Goal: Task Accomplishment & Management: Use online tool/utility

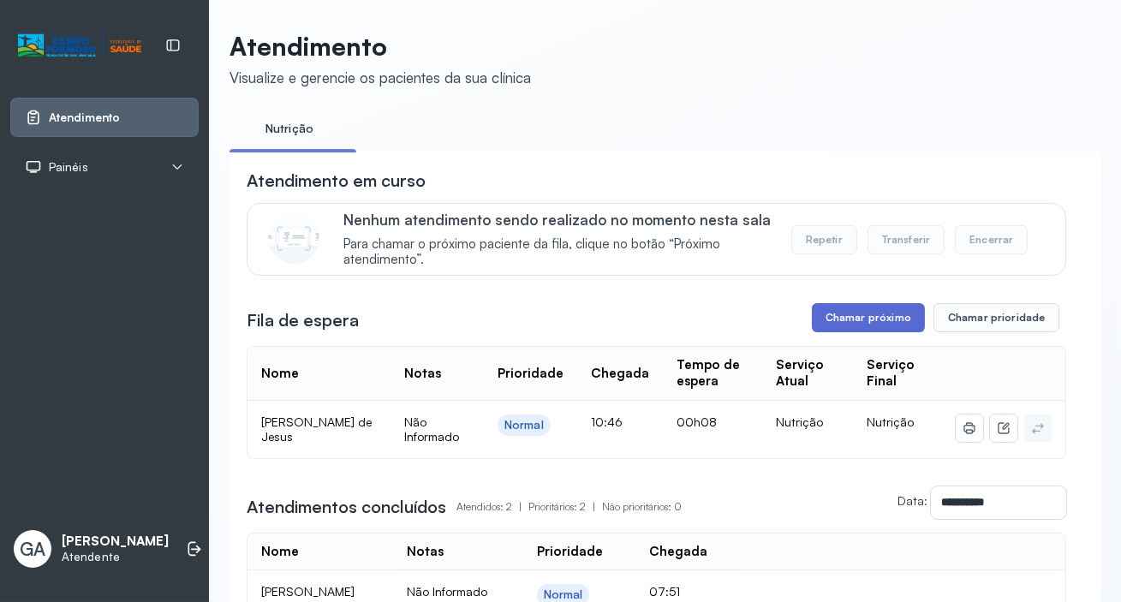
click at [829, 313] on button "Chamar próximo" at bounding box center [868, 317] width 113 height 29
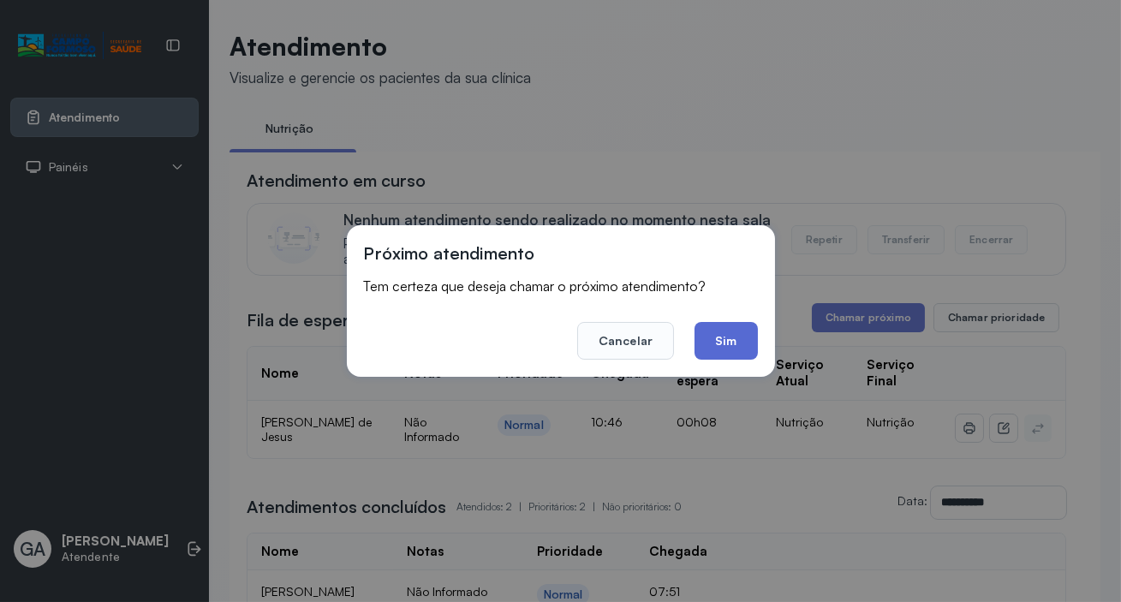
click at [736, 341] on button "Sim" at bounding box center [725, 341] width 63 height 38
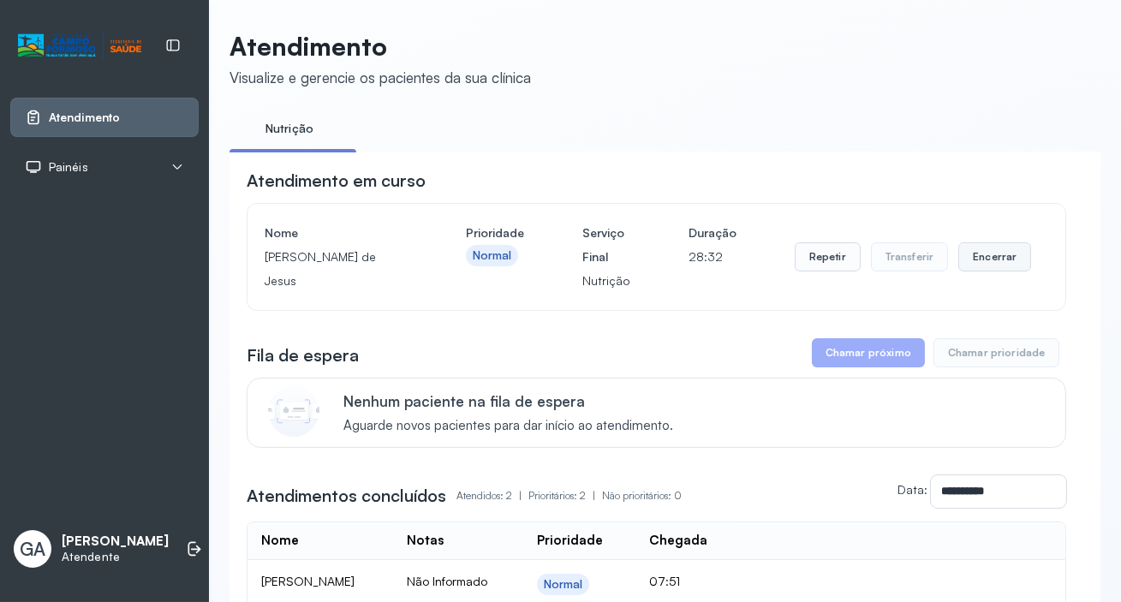
click at [986, 254] on button "Encerrar" at bounding box center [994, 256] width 73 height 29
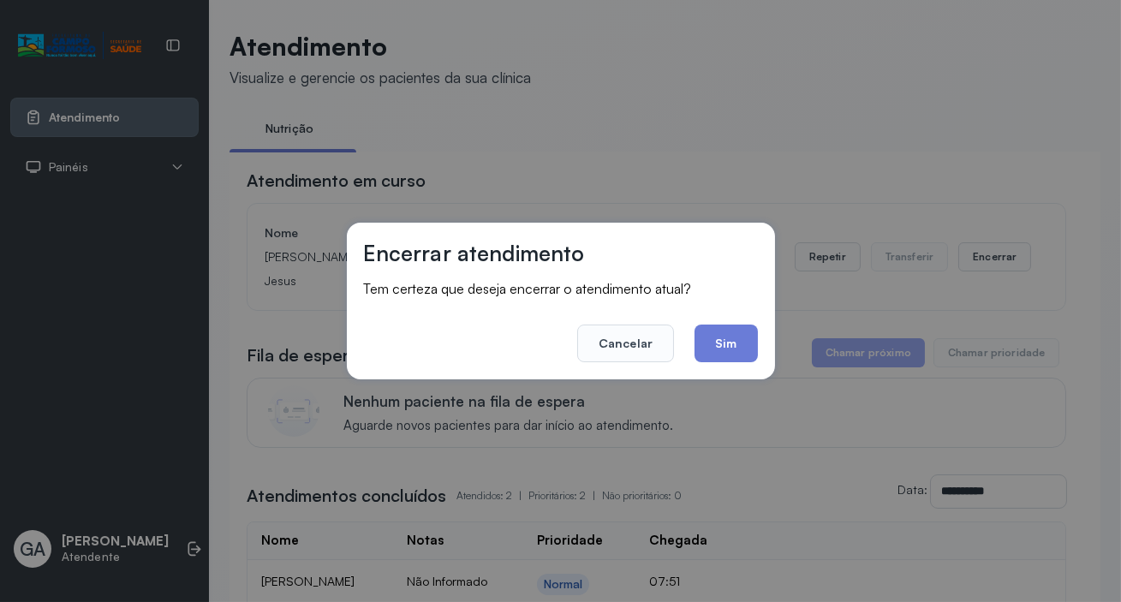
drag, startPoint x: 741, startPoint y: 346, endPoint x: 658, endPoint y: 266, distance: 114.5
click at [739, 345] on button "Sim" at bounding box center [725, 344] width 63 height 38
